Goal: Task Accomplishment & Management: Manage account settings

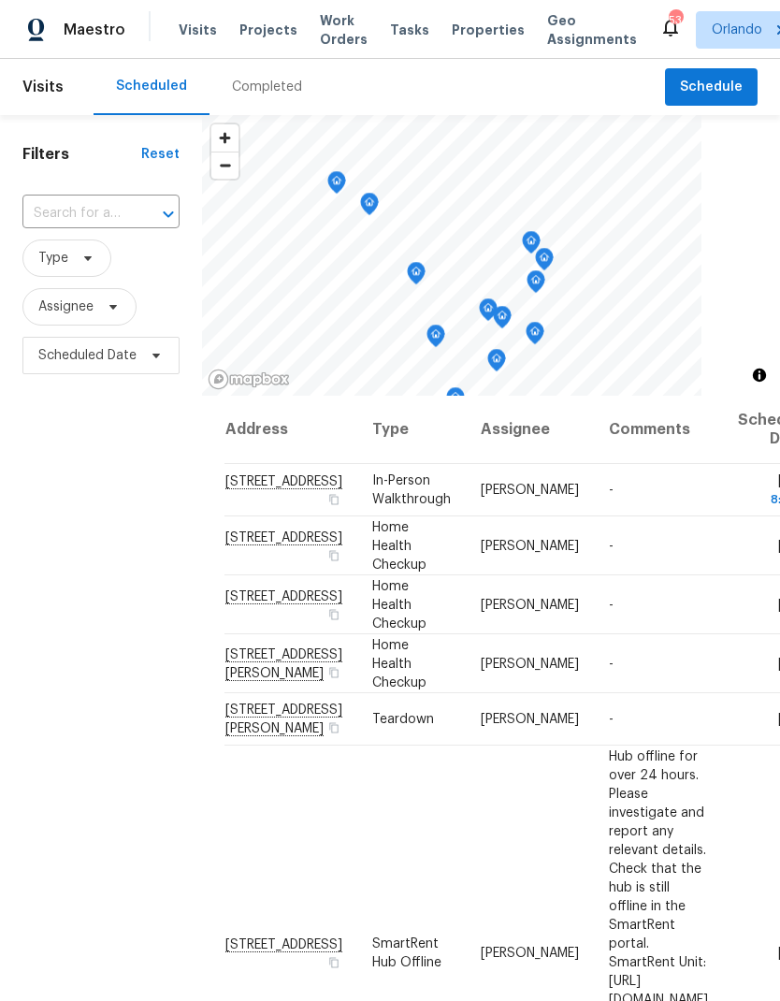
click at [191, 28] on span "Visits" at bounding box center [198, 30] width 38 height 19
click at [93, 307] on span "Assignee" at bounding box center [65, 306] width 55 height 19
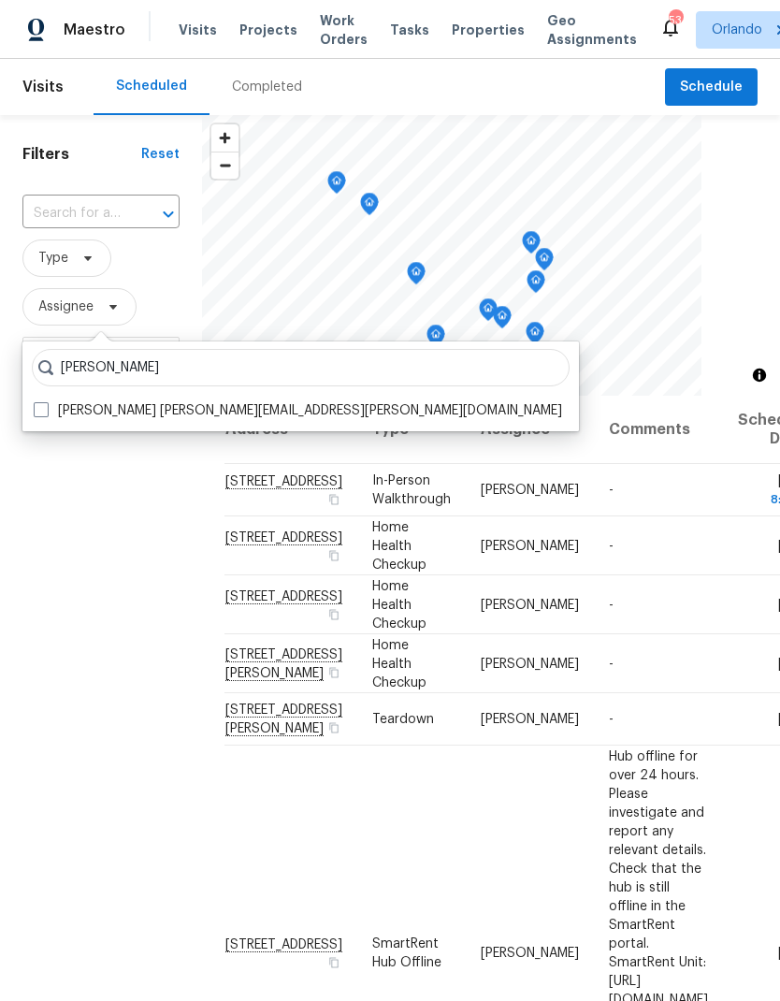
type input "[PERSON_NAME]"
click at [48, 413] on span at bounding box center [41, 409] width 15 height 15
click at [46, 413] on input "[PERSON_NAME] [PERSON_NAME][EMAIL_ADDRESS][PERSON_NAME][DOMAIN_NAME]" at bounding box center [40, 407] width 12 height 12
checkbox input "true"
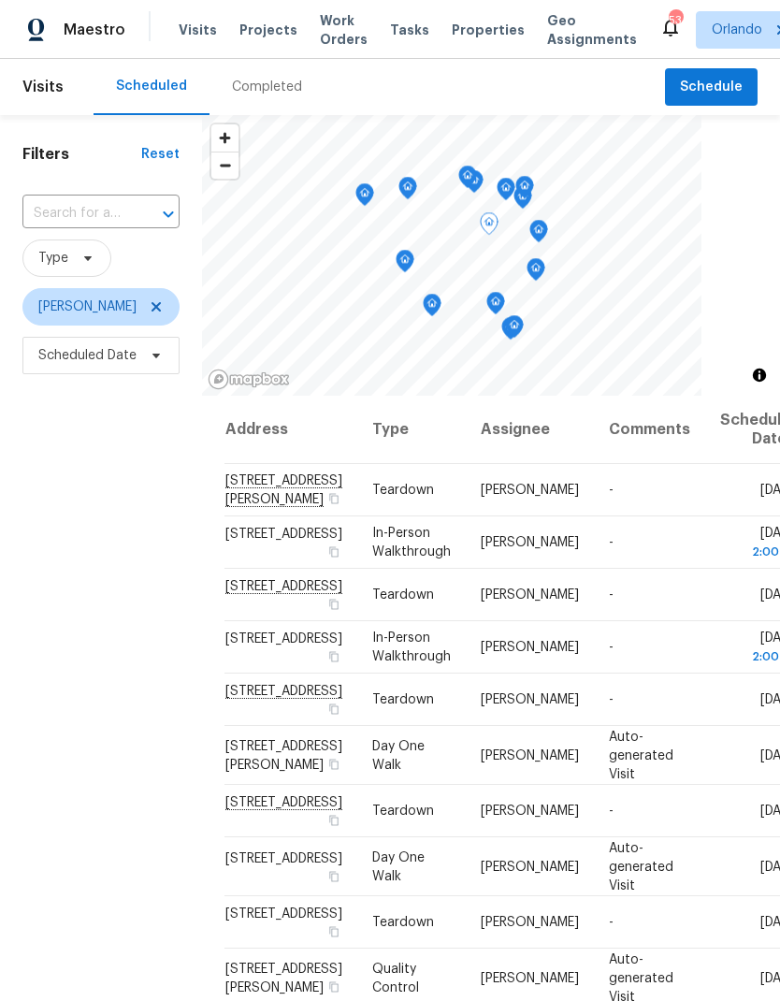
click at [0, 0] on icon at bounding box center [0, 0] width 0 height 0
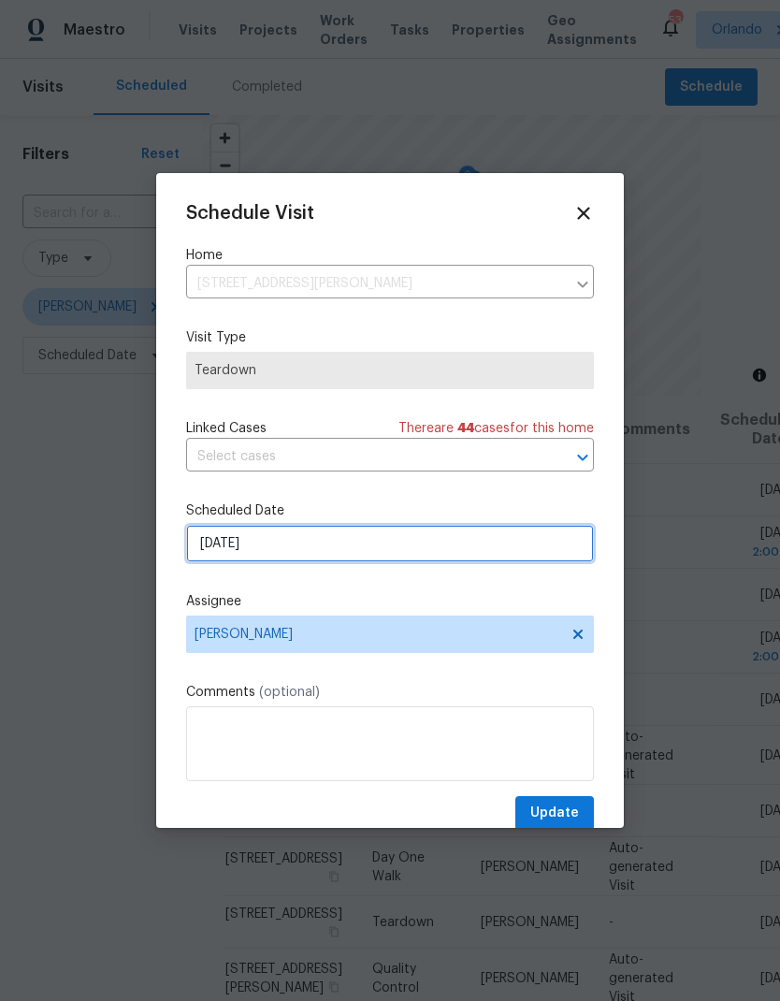
click at [410, 541] on input "[DATE]" at bounding box center [390, 543] width 408 height 37
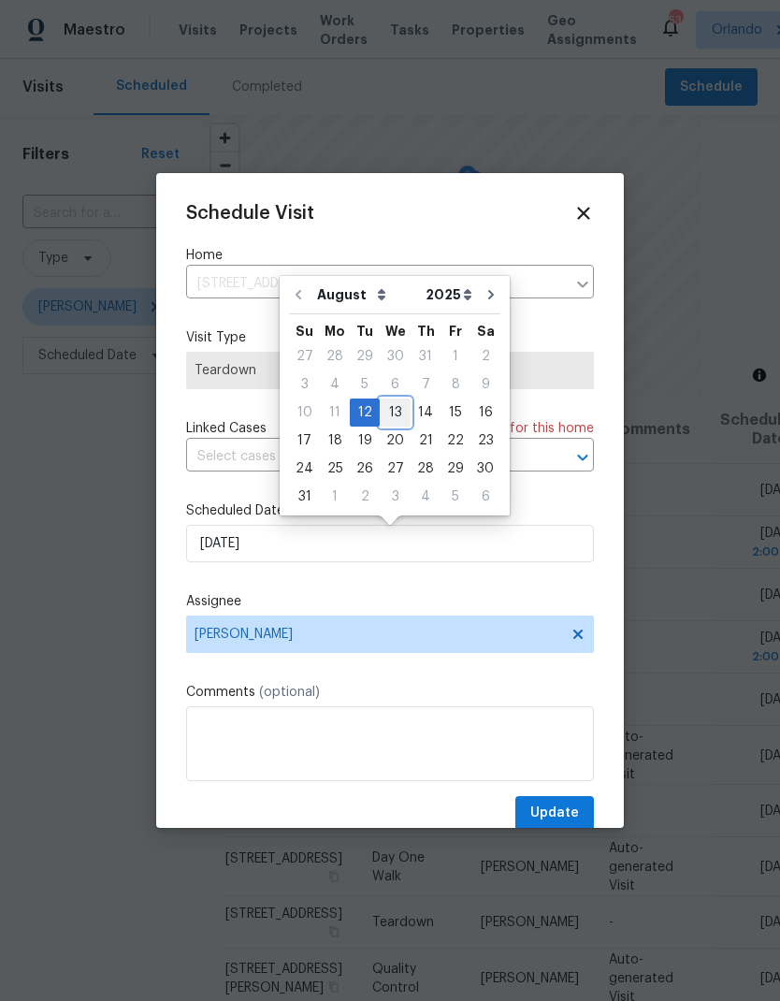
click at [387, 419] on div "13" at bounding box center [395, 412] width 31 height 26
type input "[DATE]"
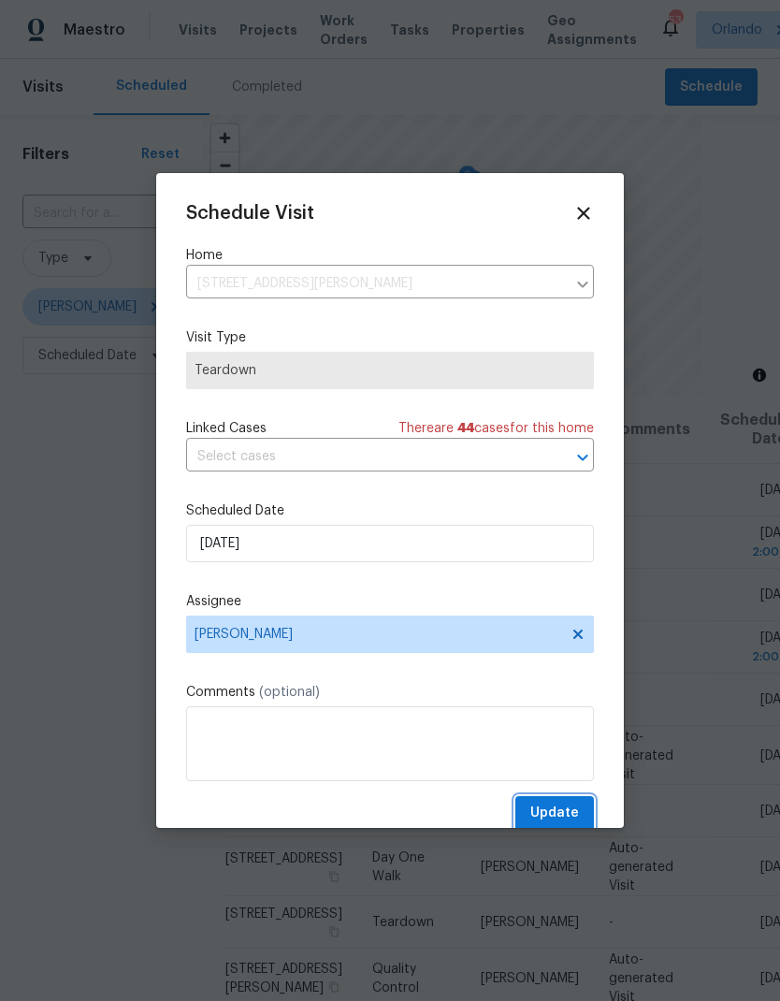
click at [569, 817] on span "Update" at bounding box center [554, 813] width 49 height 23
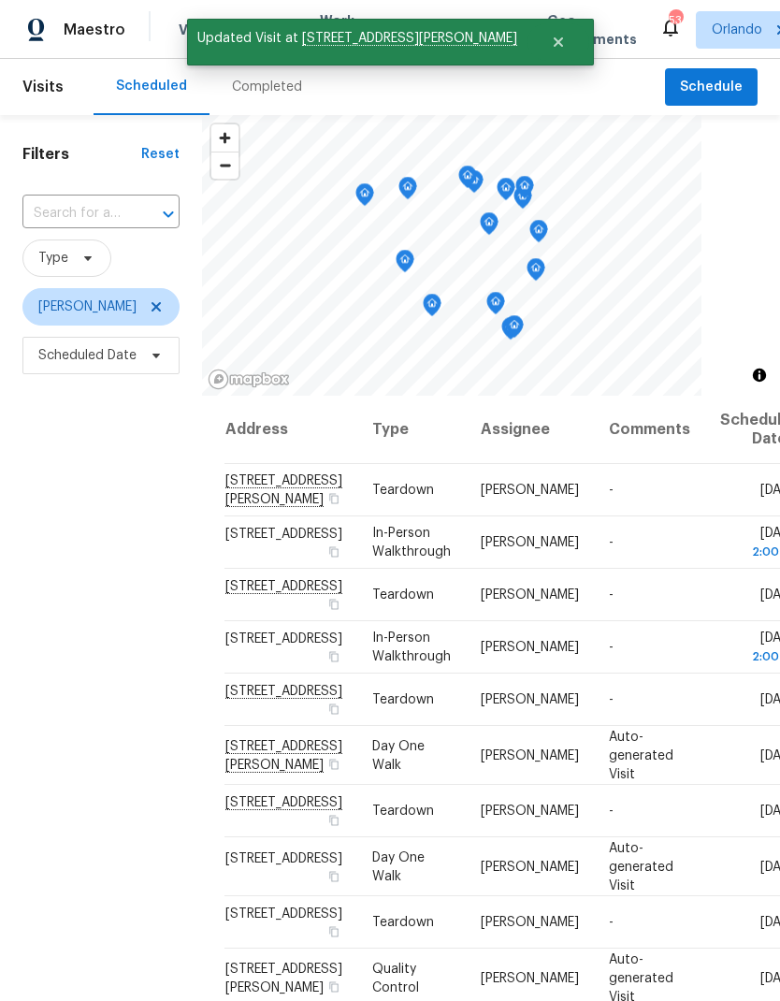
click at [91, 601] on div "Filters Reset ​ Type [PERSON_NAME] Scheduled Date" at bounding box center [101, 655] width 202 height 1081
